Goal: Check status: Check status

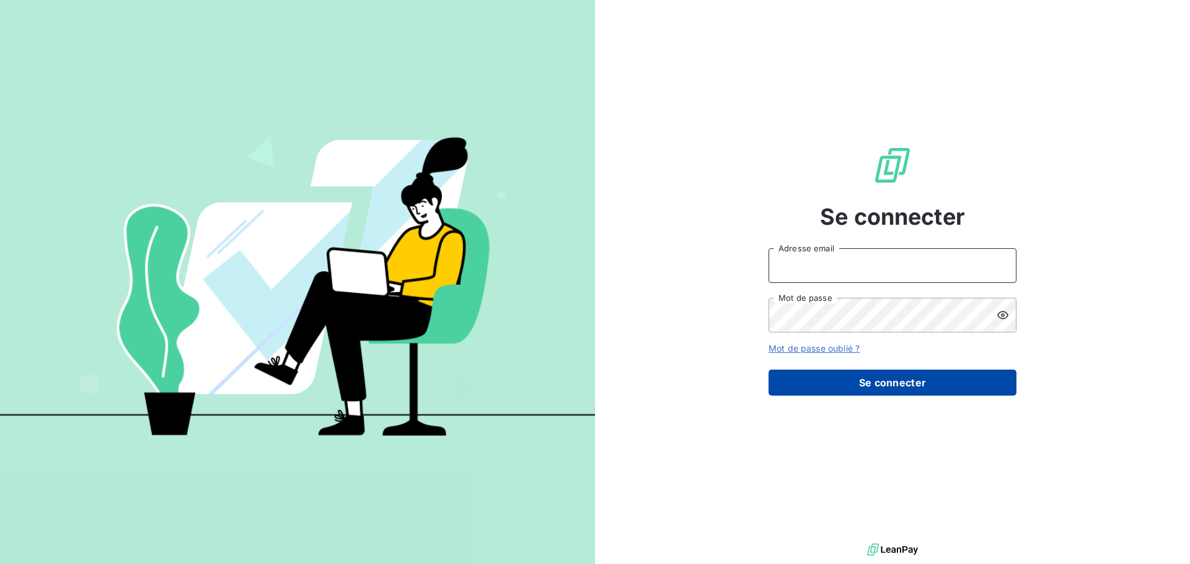
type input "[EMAIL_ADDRESS][DOMAIN_NAME]"
click at [960, 381] on button "Se connecter" at bounding box center [892, 383] width 248 height 26
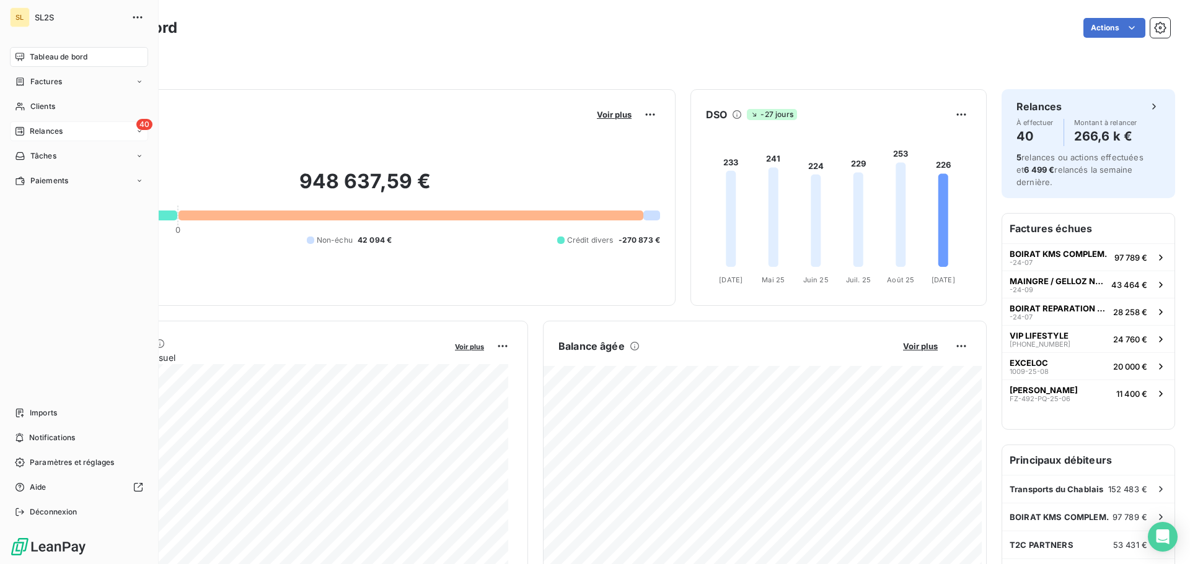
click at [45, 133] on span "Relances" at bounding box center [46, 131] width 33 height 11
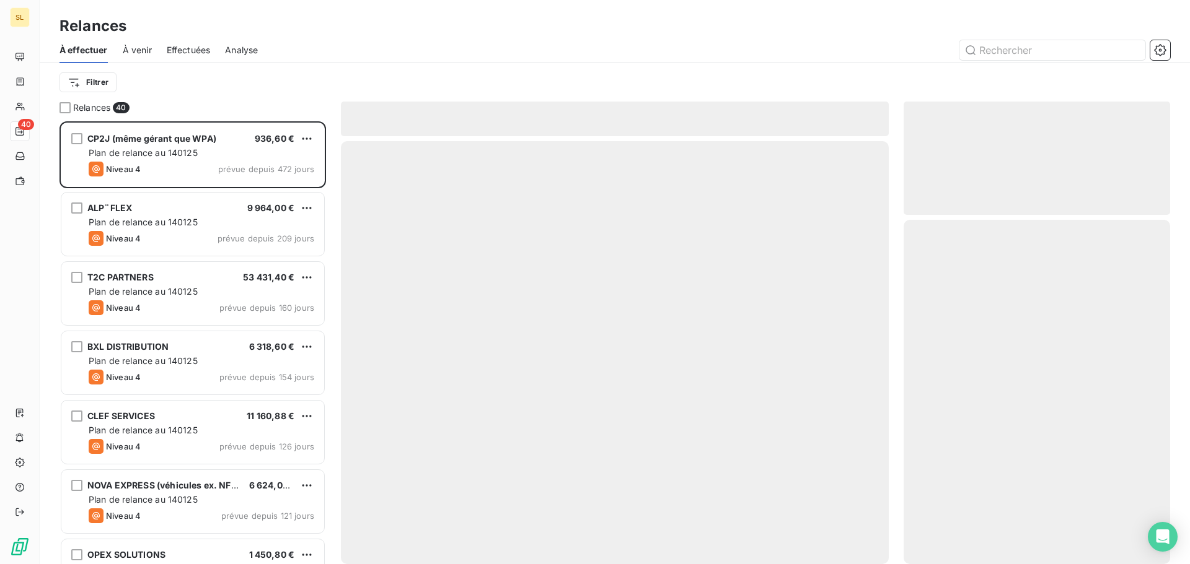
scroll to position [434, 257]
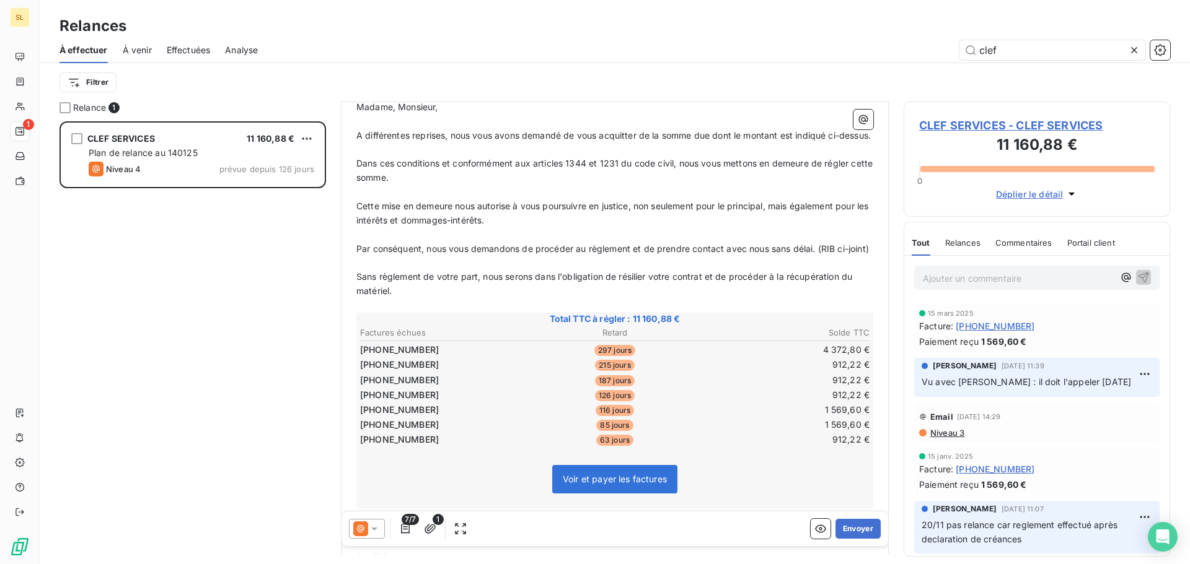
scroll to position [310, 0]
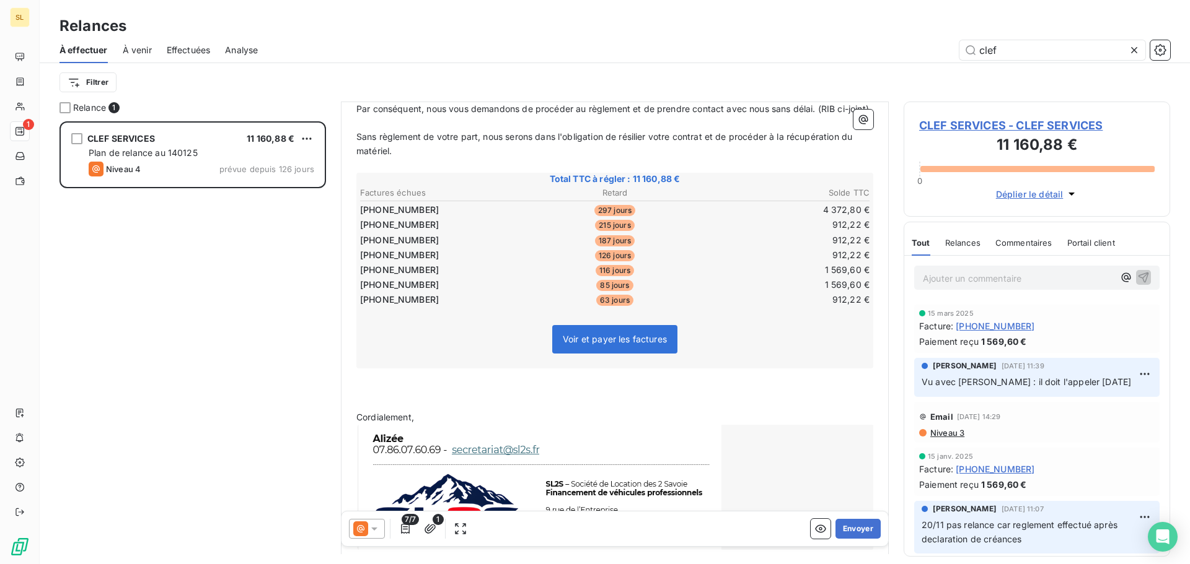
type input "clef"
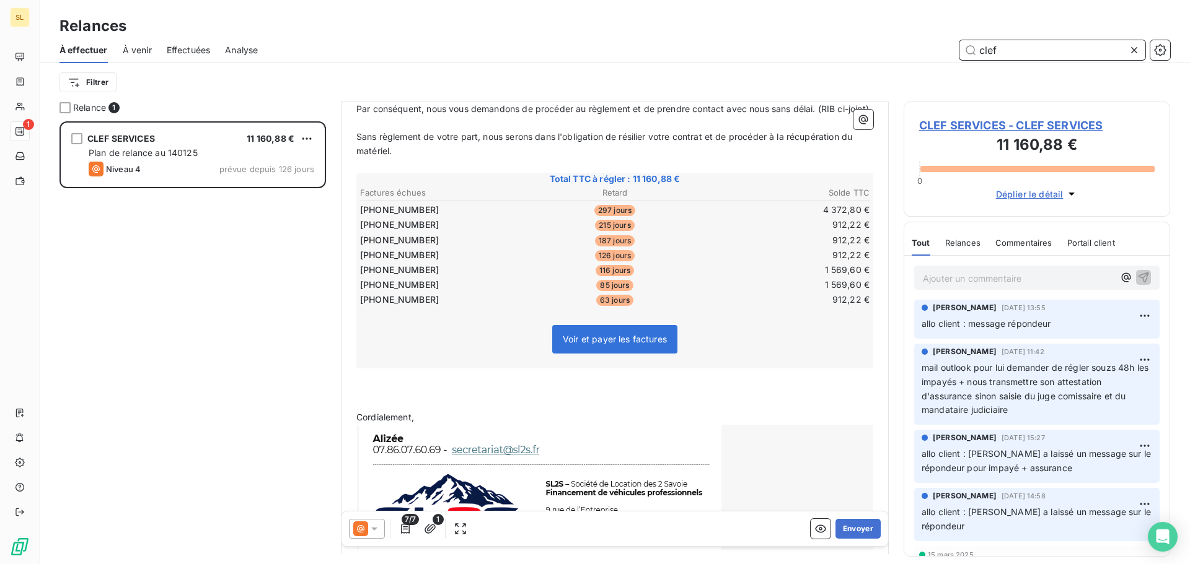
scroll to position [0, 0]
click at [1132, 42] on div at bounding box center [1136, 50] width 17 height 20
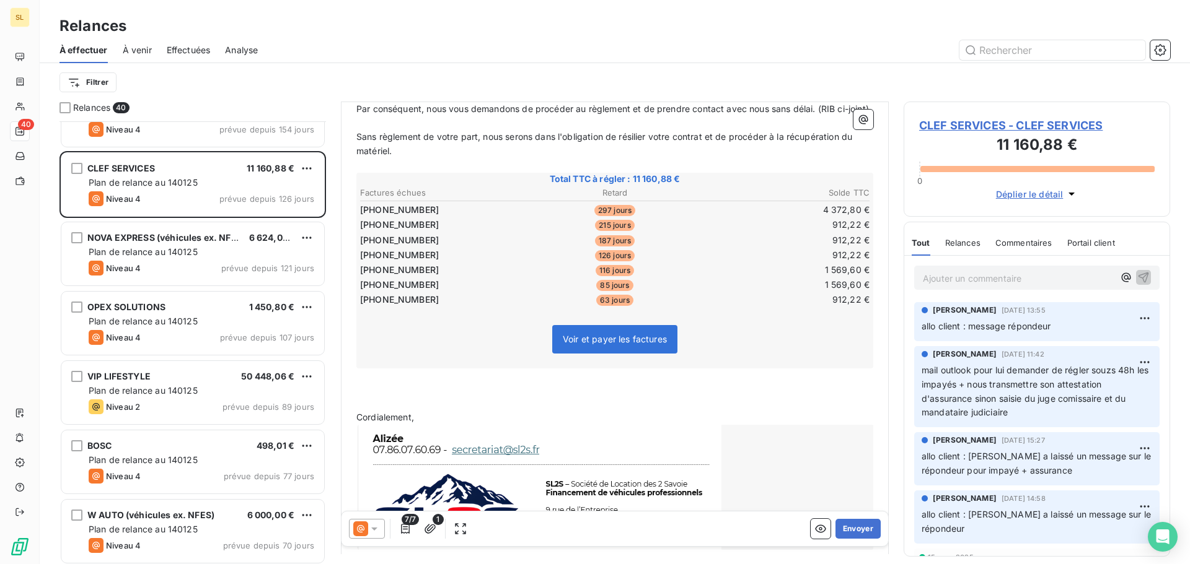
scroll to position [310, 0]
